Goal: Information Seeking & Learning: Learn about a topic

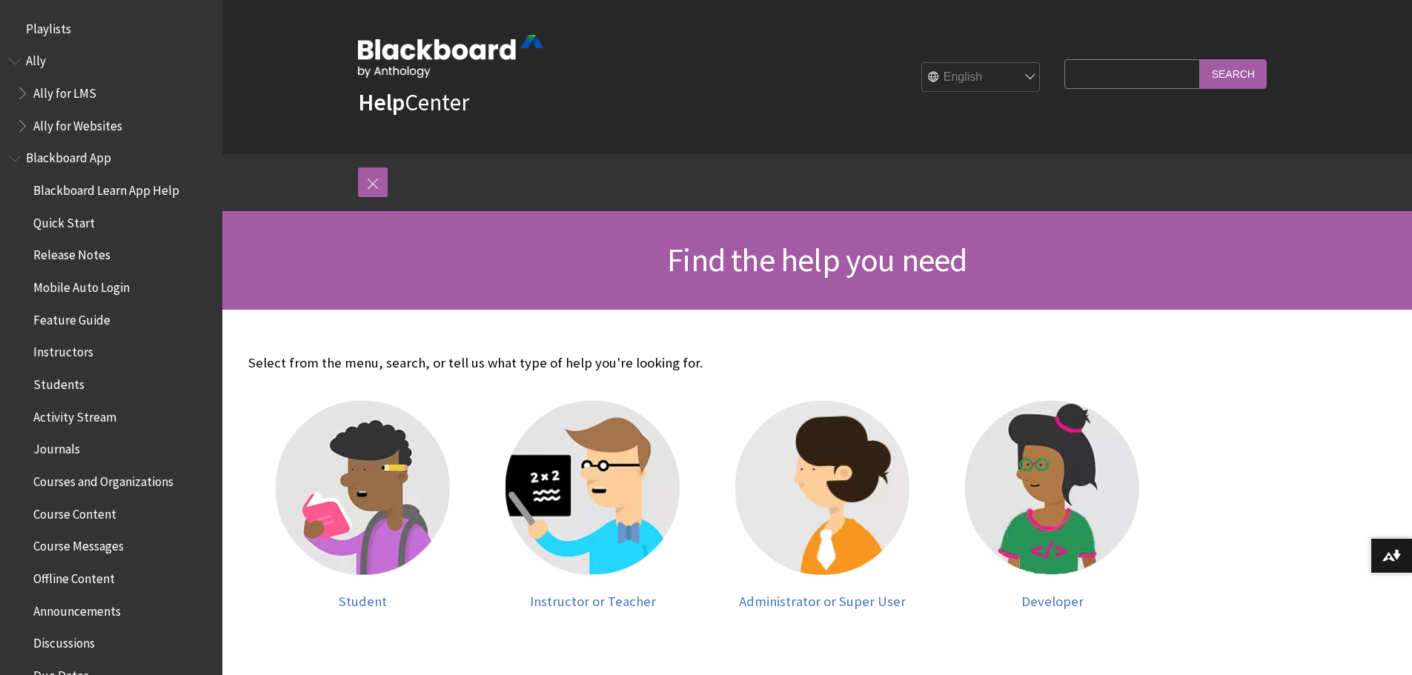
drag, startPoint x: 1095, startPoint y: 81, endPoint x: 1098, endPoint y: 90, distance: 10.1
click at [1098, 90] on fieldset "Search Query Search" at bounding box center [1165, 77] width 219 height 44
type input "peer review"
click at [1200, 59] on input "Search" at bounding box center [1233, 73] width 67 height 29
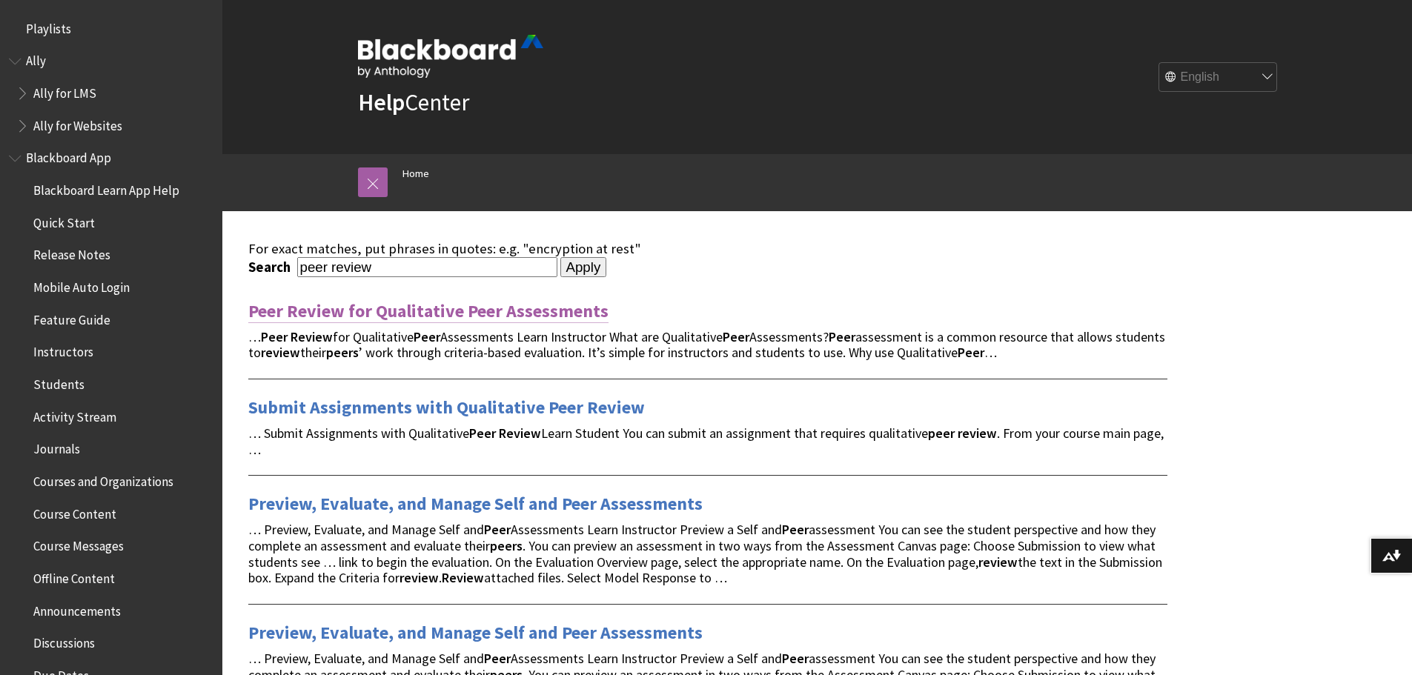
click at [518, 322] on link "Peer Review for Qualitative Peer Assessments" at bounding box center [428, 311] width 360 height 24
click at [520, 316] on link "Peer Review for Qualitative Peer Assessments" at bounding box center [428, 311] width 360 height 24
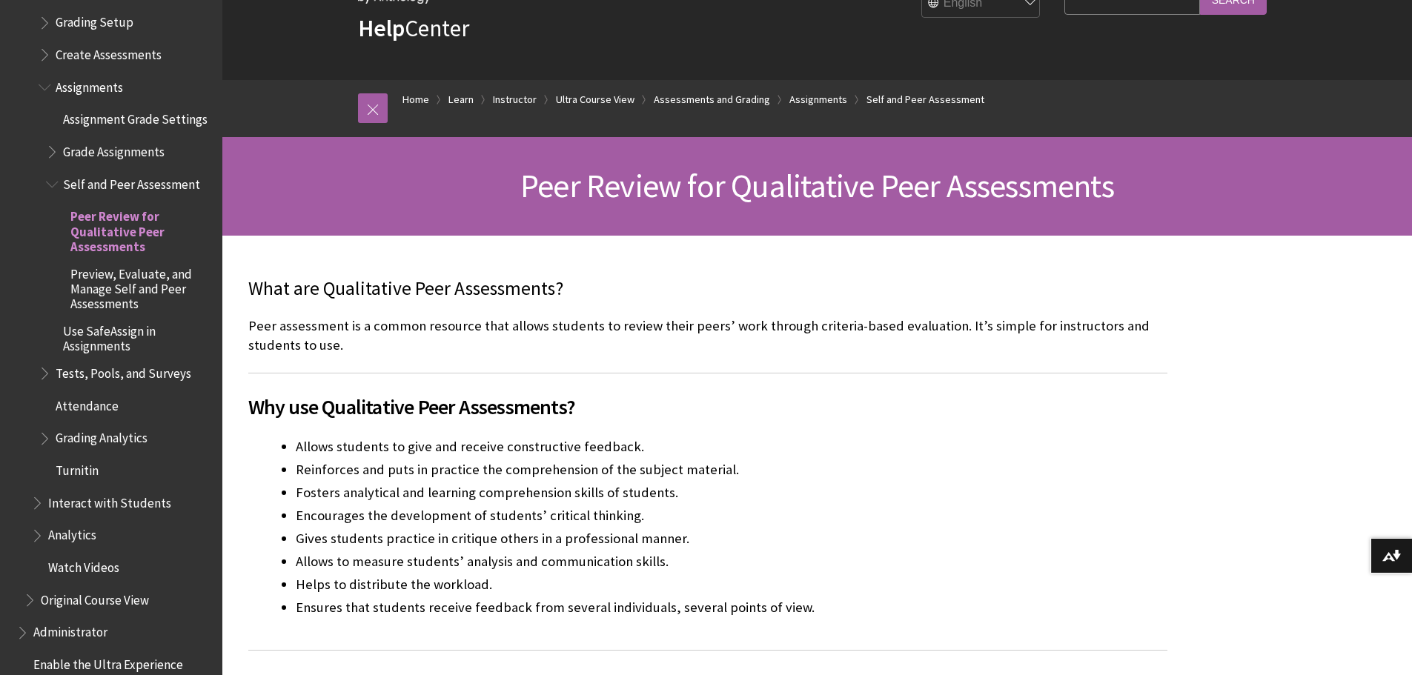
scroll to position [2238, 0]
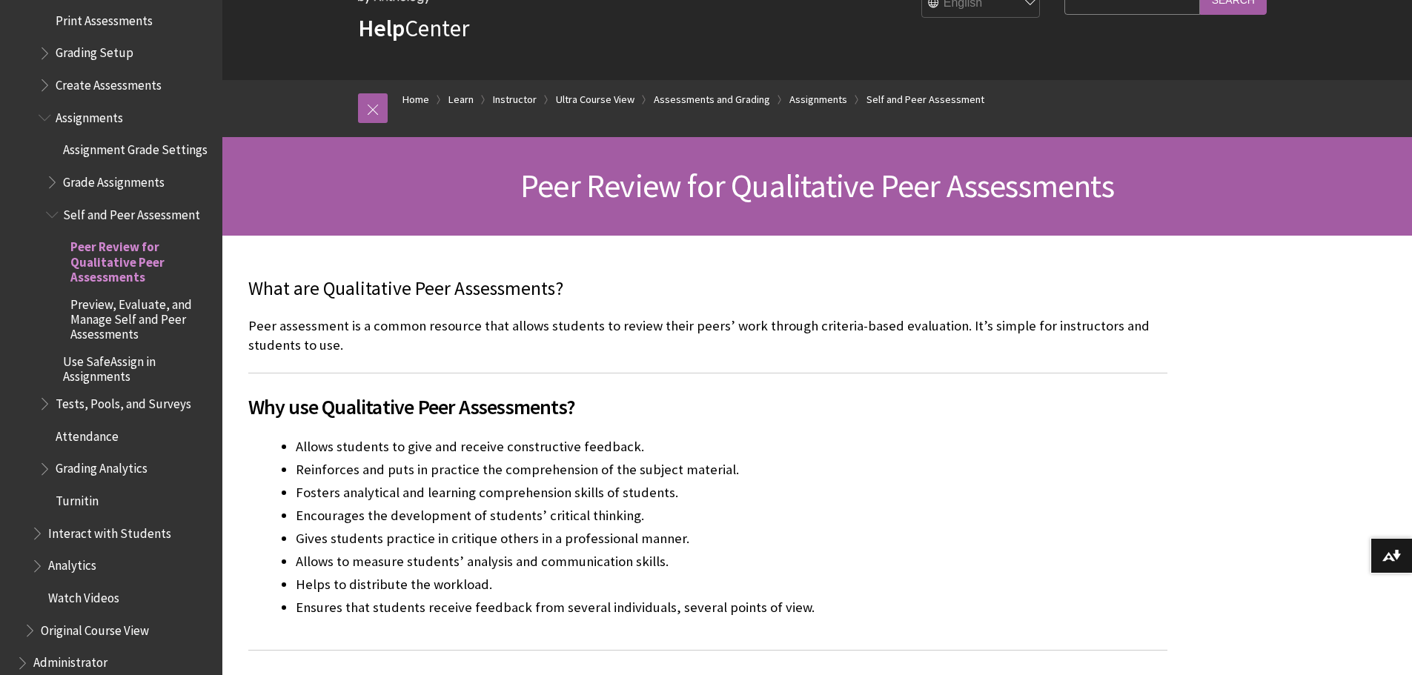
click at [55, 188] on span "Book outline for Blackboard Learn Help" at bounding box center [54, 179] width 16 height 19
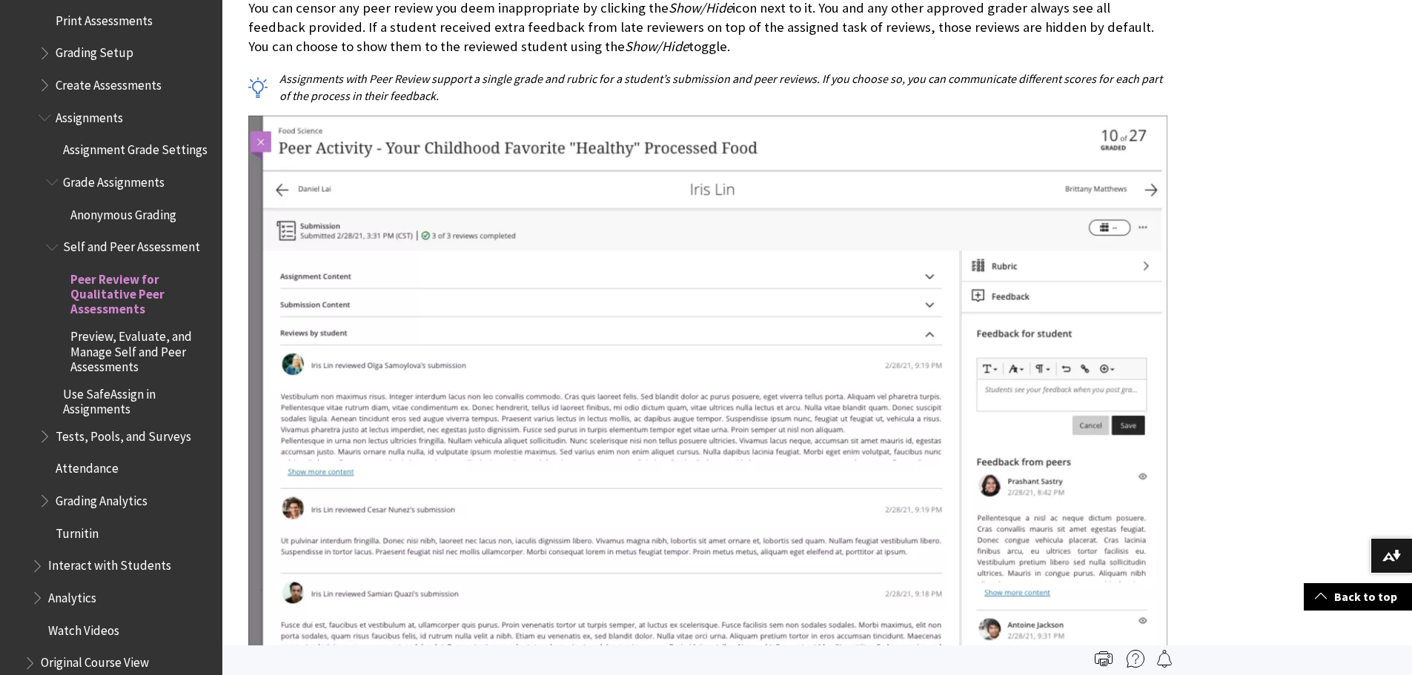
scroll to position [5781, 0]
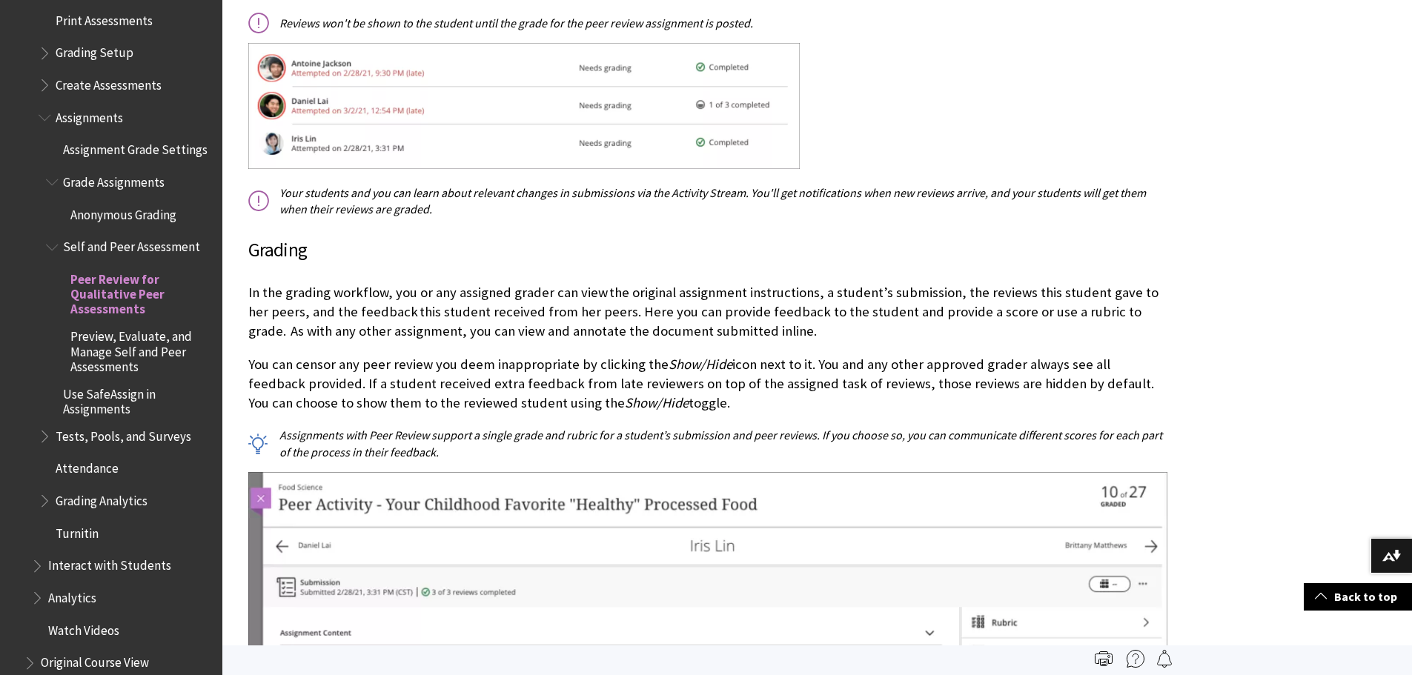
click at [119, 367] on span "Preview, Evaluate, and Manage Self and Peer Assessments" at bounding box center [141, 350] width 142 height 50
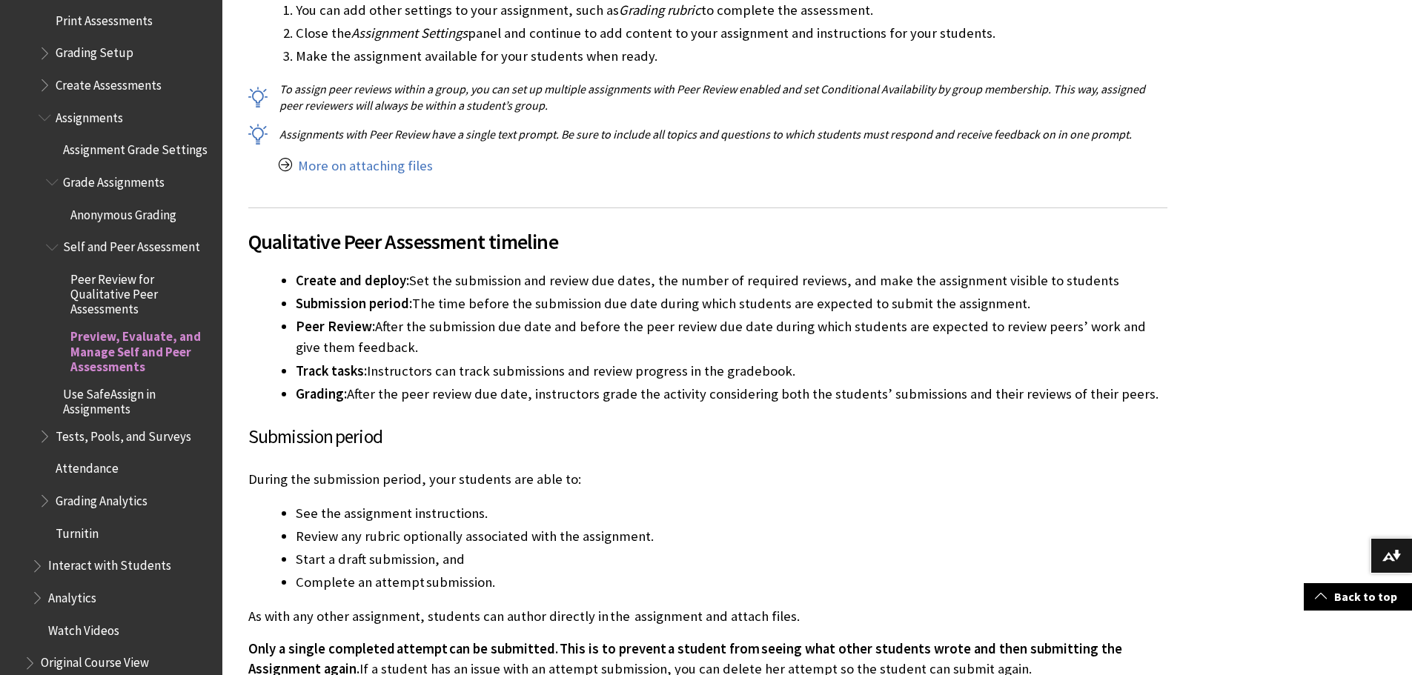
scroll to position [3409, 0]
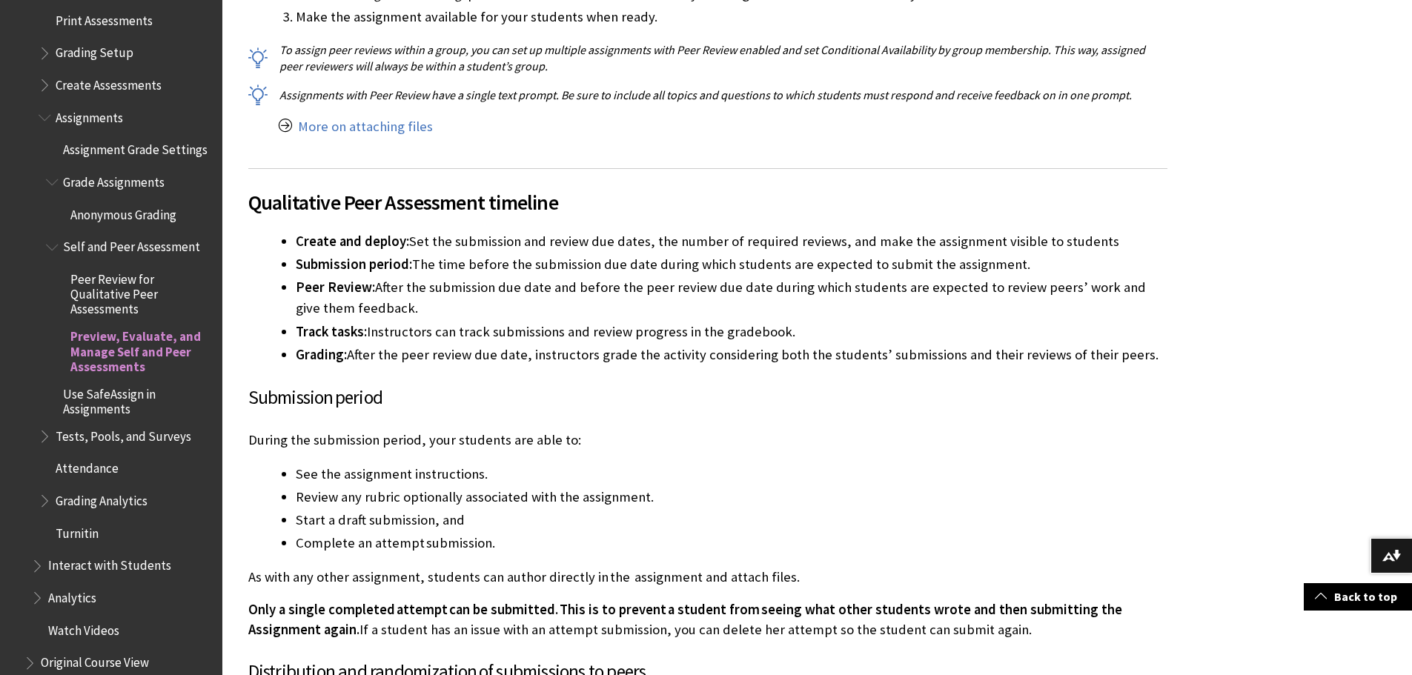
click at [579, 322] on li "Track tasks: Instructors can track submissions and review progress in the grade…" at bounding box center [732, 332] width 872 height 21
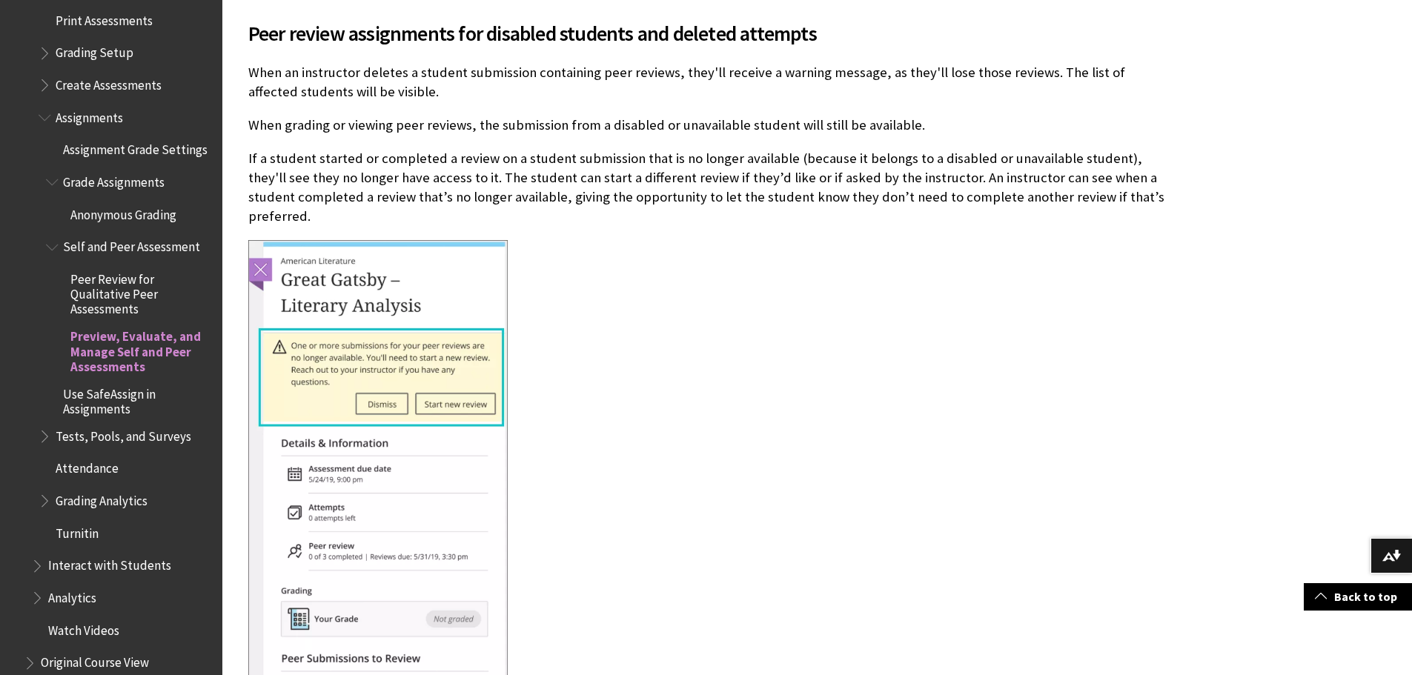
scroll to position [7442, 0]
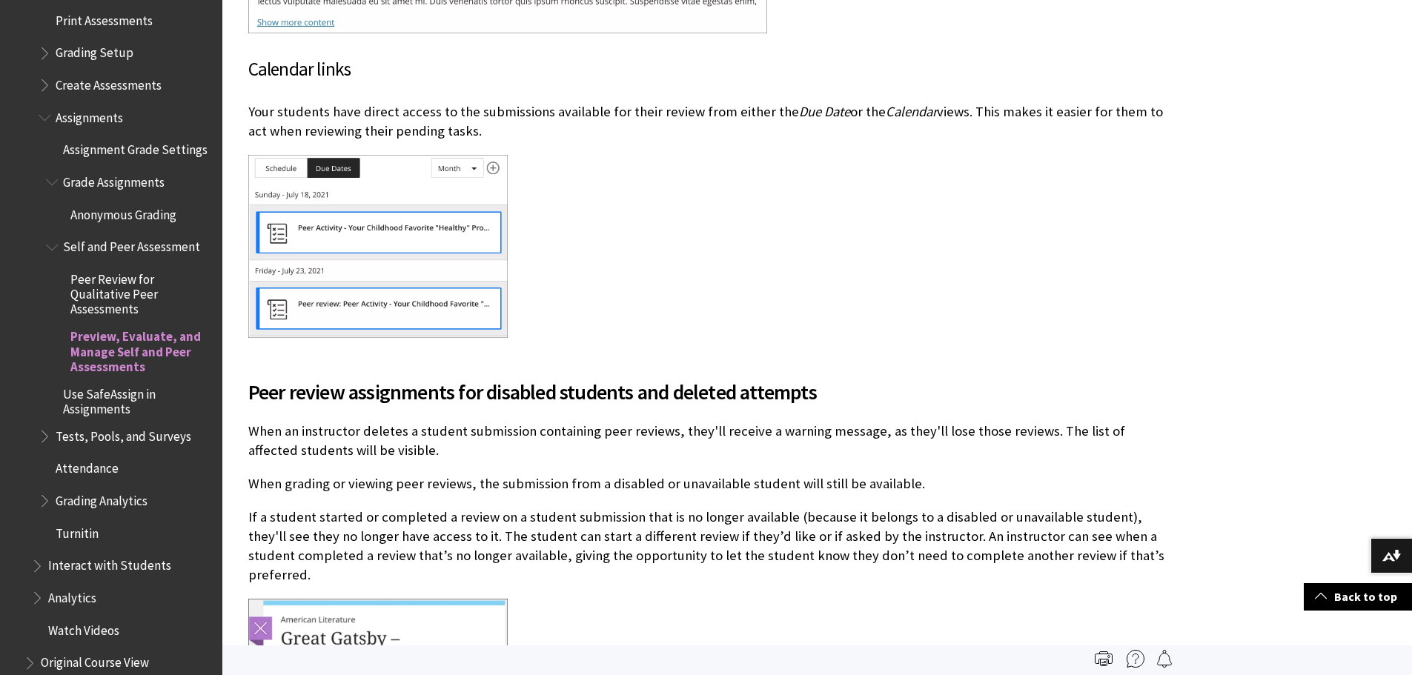
click at [40, 572] on span "Book outline for Blackboard Learn Help" at bounding box center [39, 563] width 16 height 19
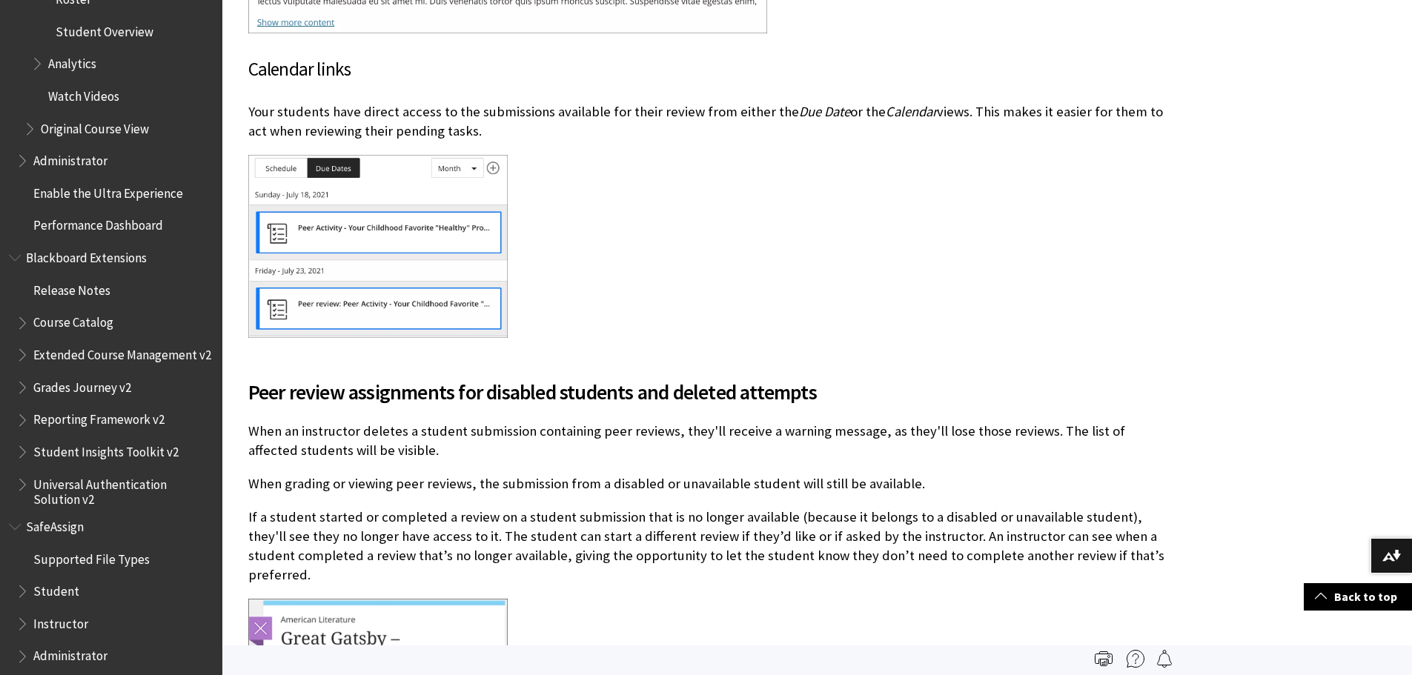
scroll to position [3424, 0]
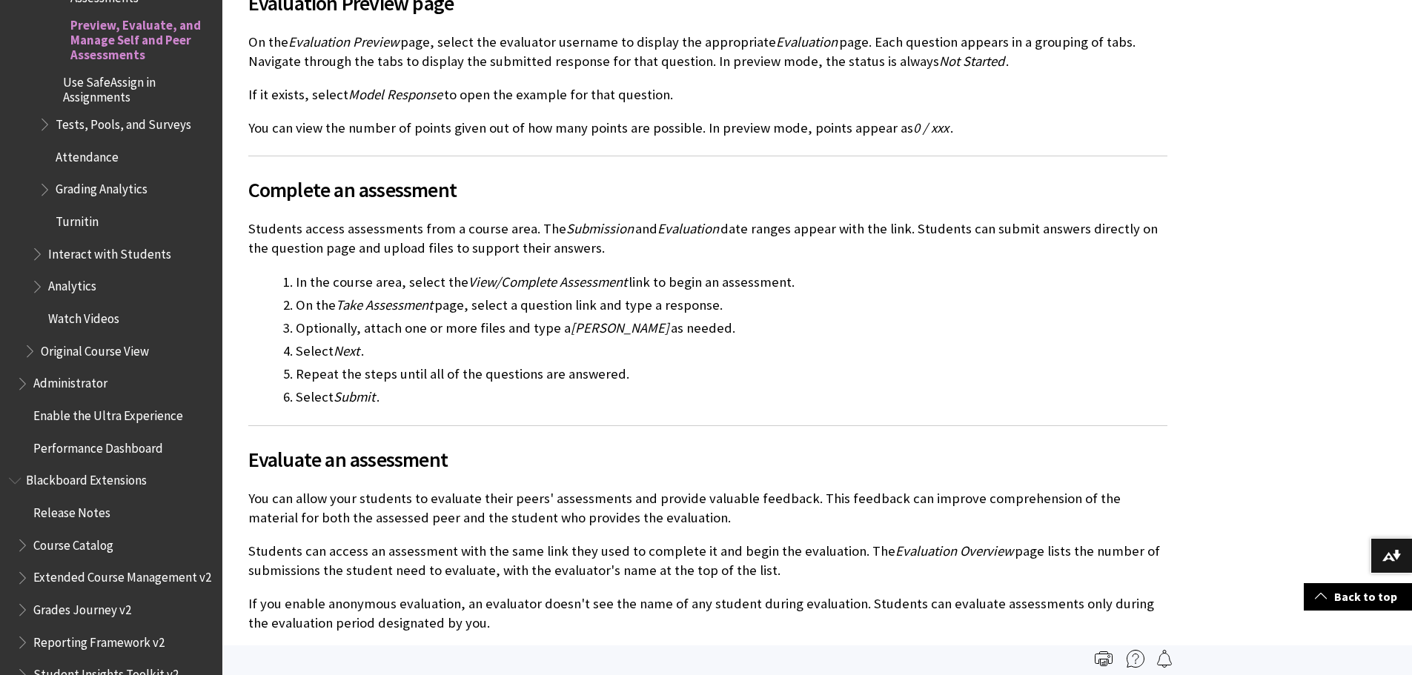
scroll to position [519, 0]
